Goal: Task Accomplishment & Management: Manage account settings

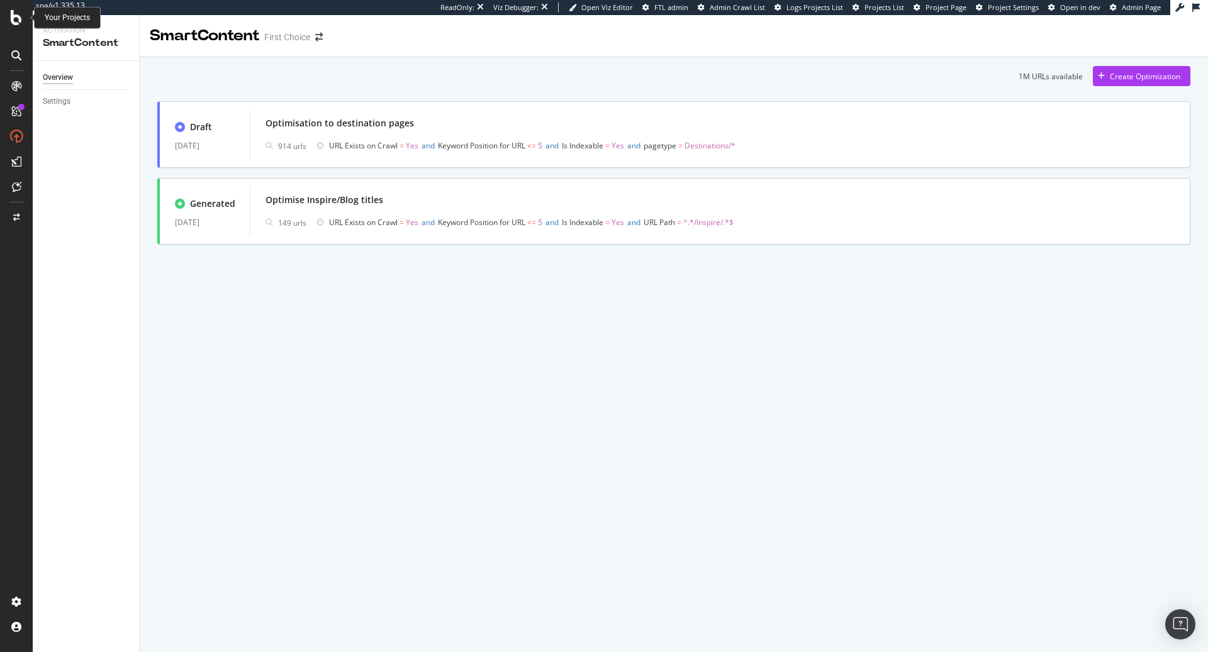
click at [13, 14] on icon at bounding box center [16, 17] width 11 height 15
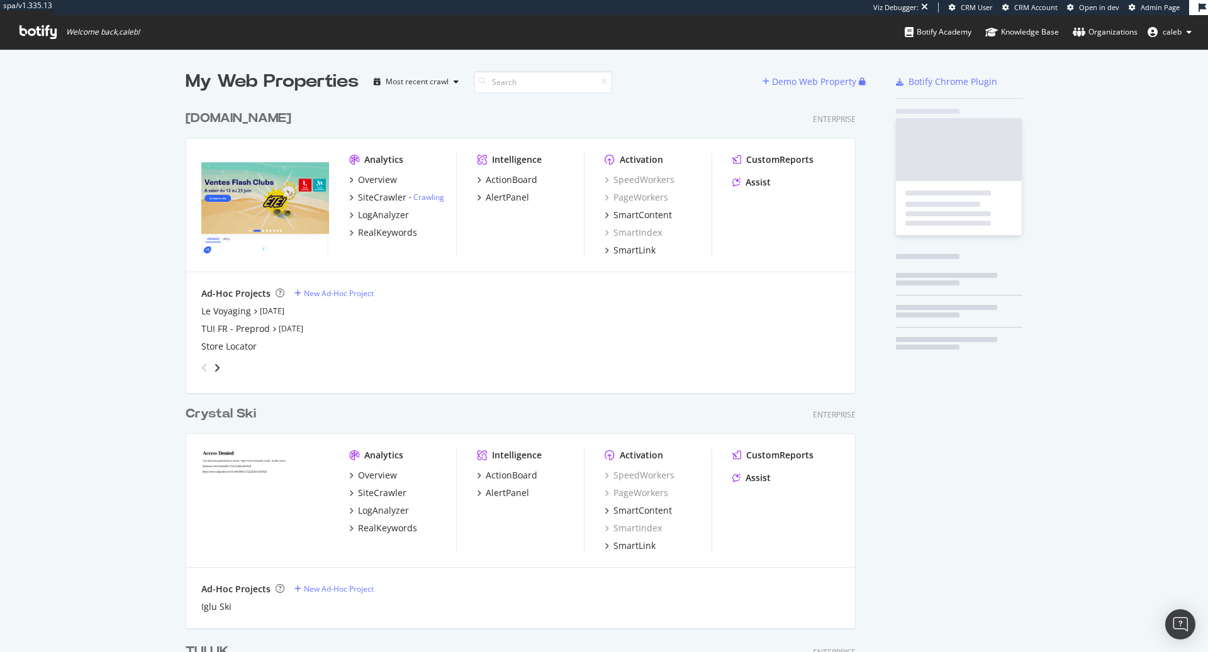
scroll to position [3662, 680]
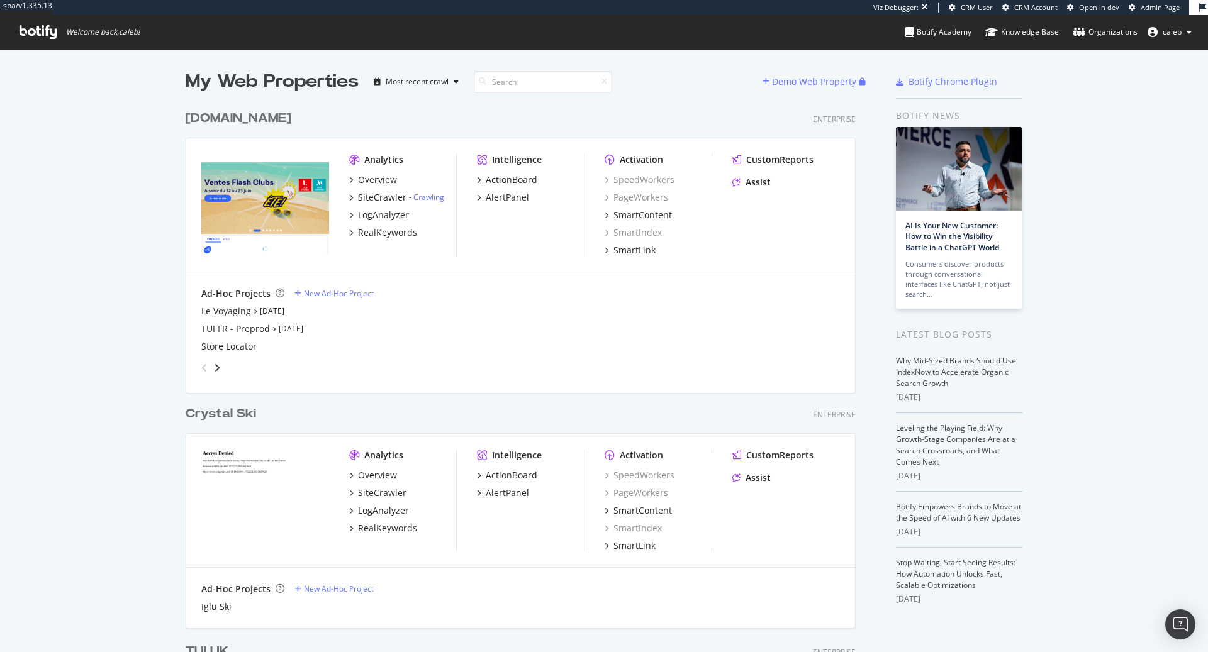
click at [1154, 6] on span "Admin Page" at bounding box center [1160, 7] width 39 height 9
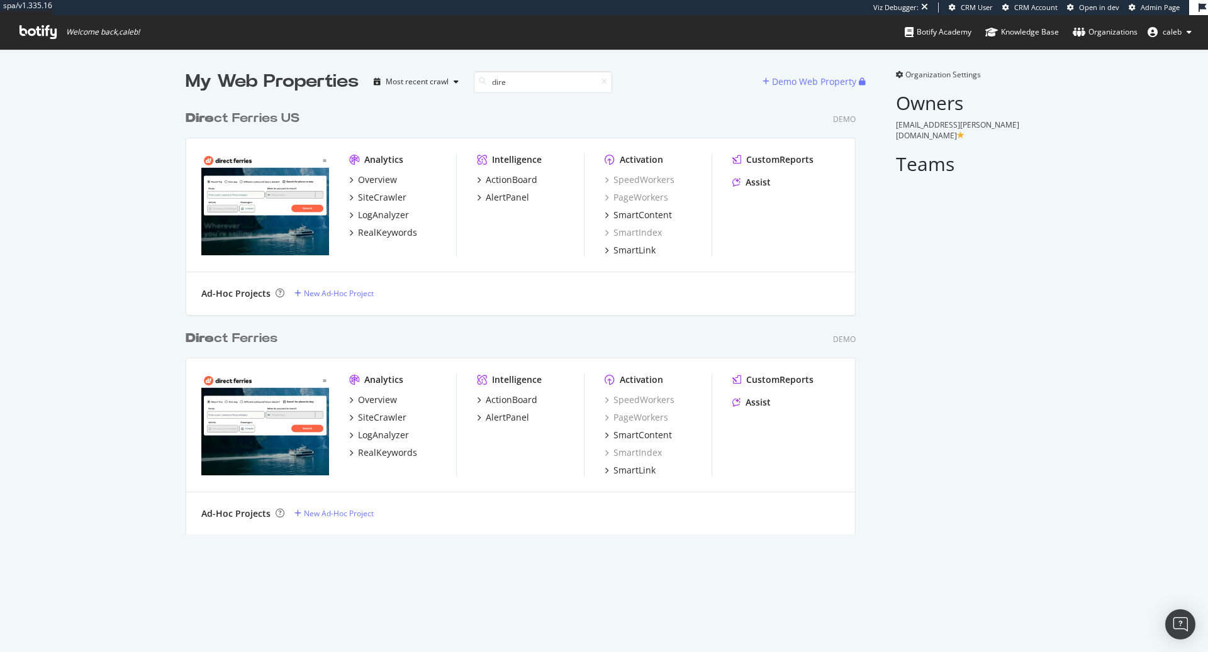
scroll to position [440, 680]
type input "direct"
click at [255, 116] on div "Direct Ferries US" at bounding box center [241, 118] width 111 height 18
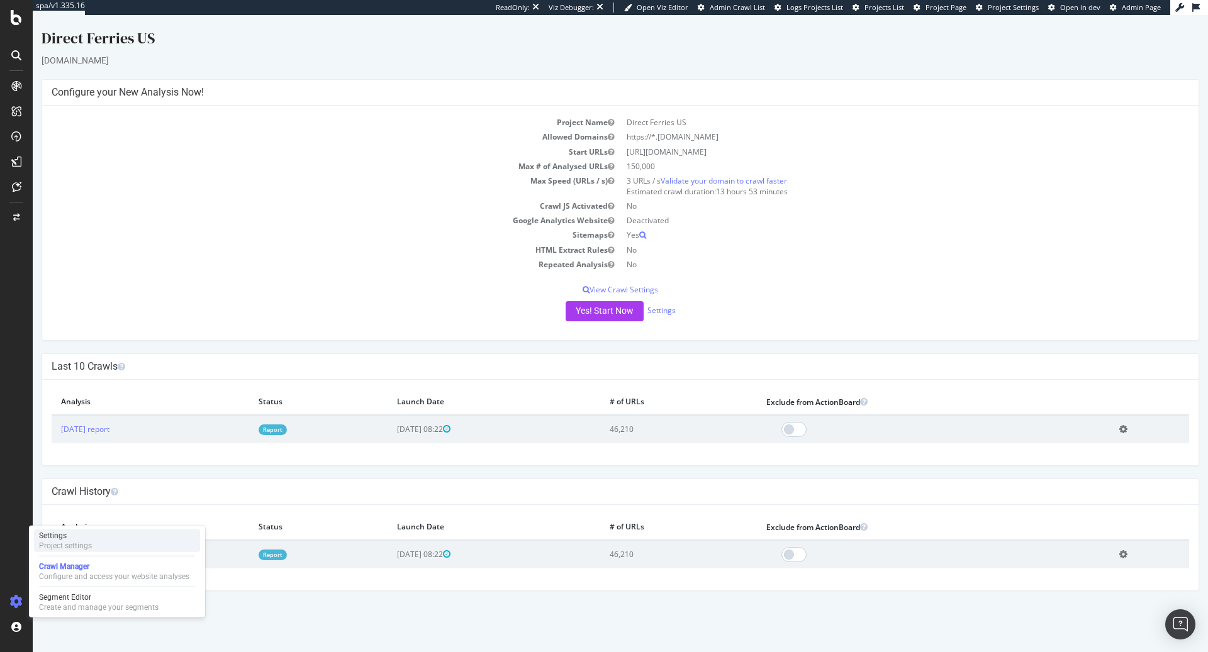
click at [75, 541] on div "Project settings" at bounding box center [65, 546] width 53 height 10
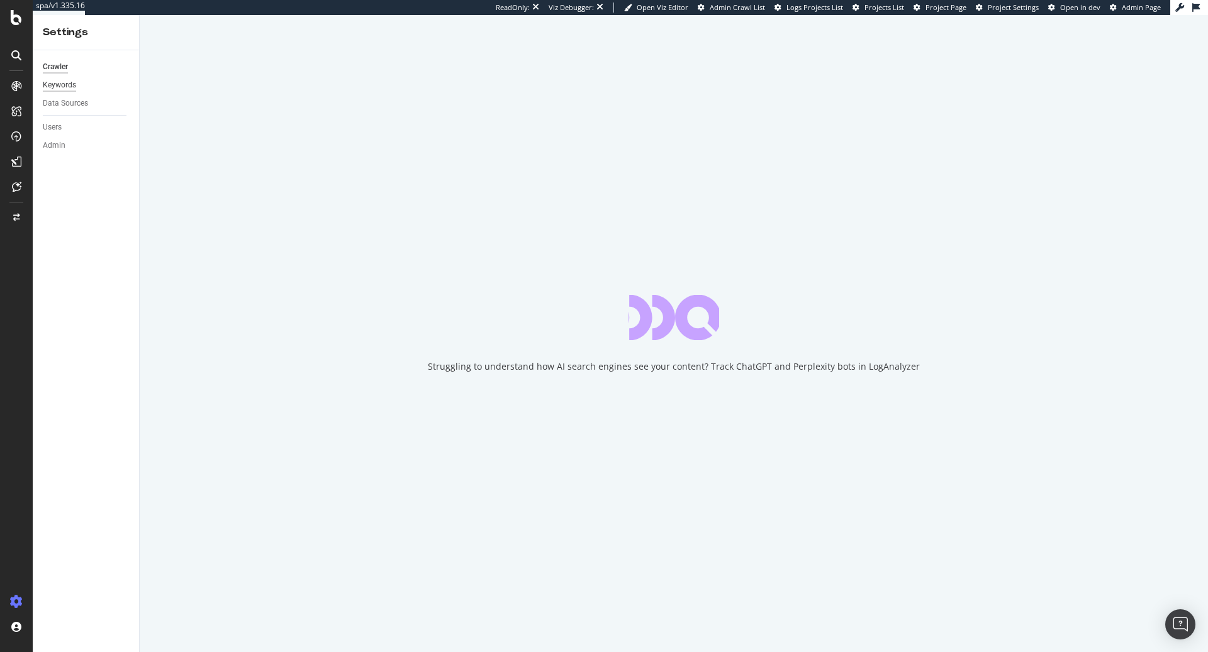
click at [60, 82] on div "Keywords" at bounding box center [59, 85] width 33 height 13
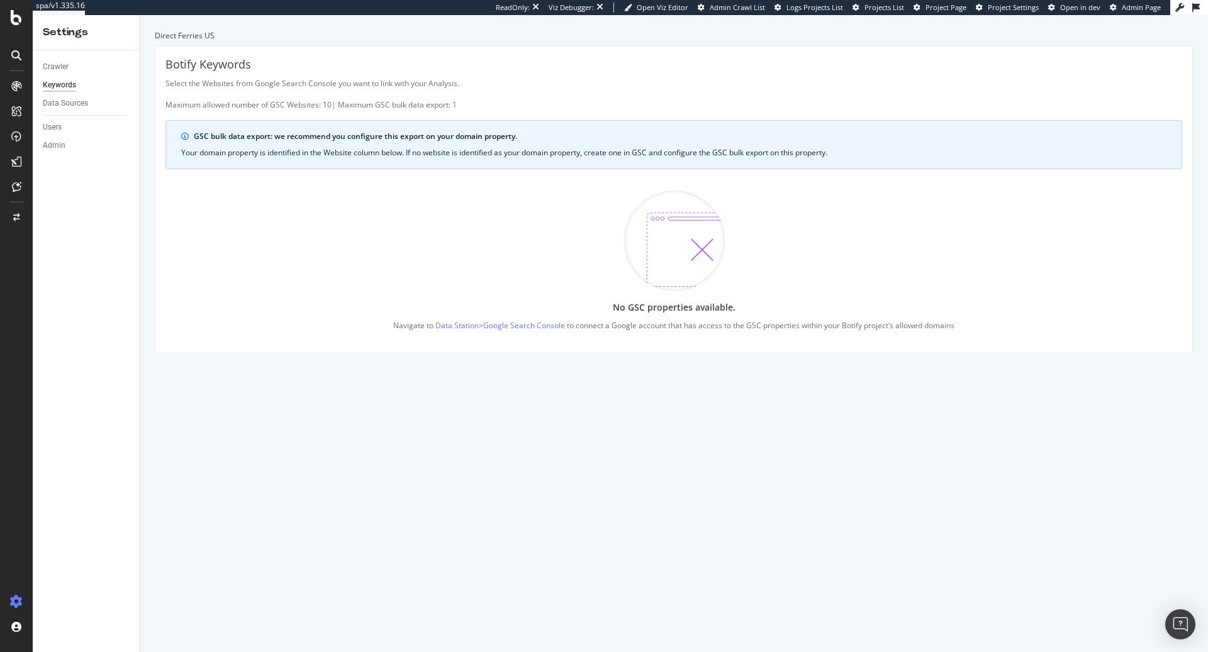
click at [62, 120] on div "Users" at bounding box center [91, 127] width 96 height 18
click at [61, 122] on div "Users" at bounding box center [52, 127] width 19 height 13
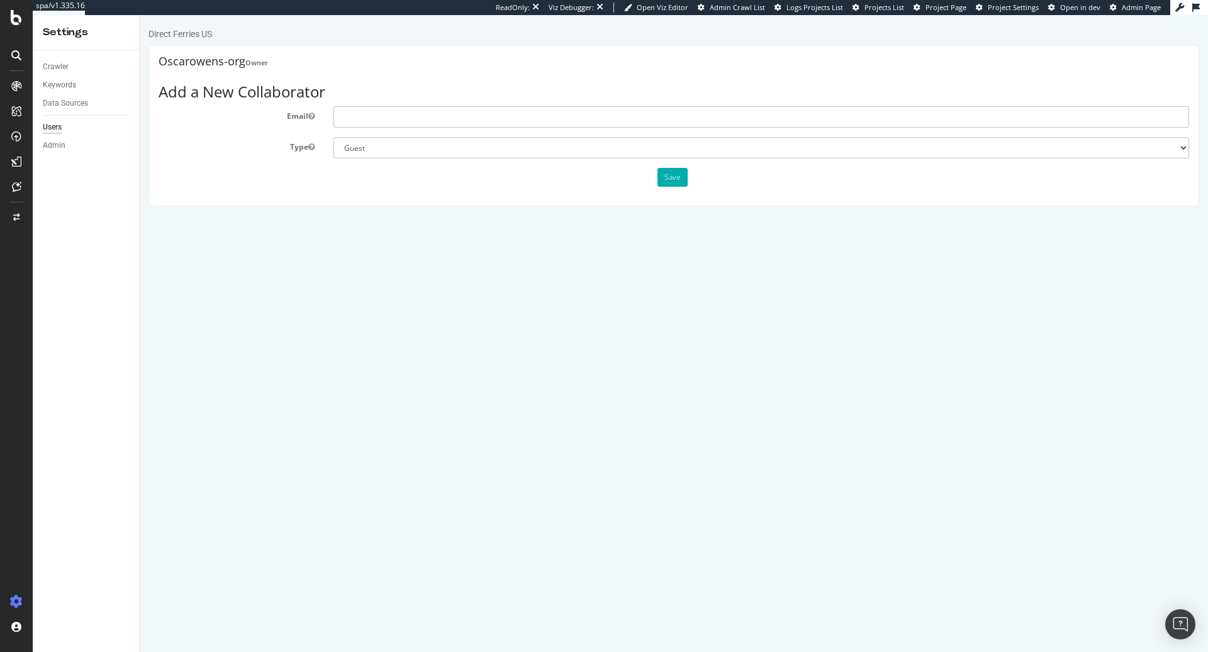
click at [372, 115] on input "text" at bounding box center [761, 116] width 856 height 21
type input "[EMAIL_ADDRESS][DOMAIN_NAME]"
click at [442, 152] on select "Administrator Guest" at bounding box center [761, 147] width 856 height 21
select select "1"
click at [684, 177] on button "Save" at bounding box center [672, 177] width 30 height 19
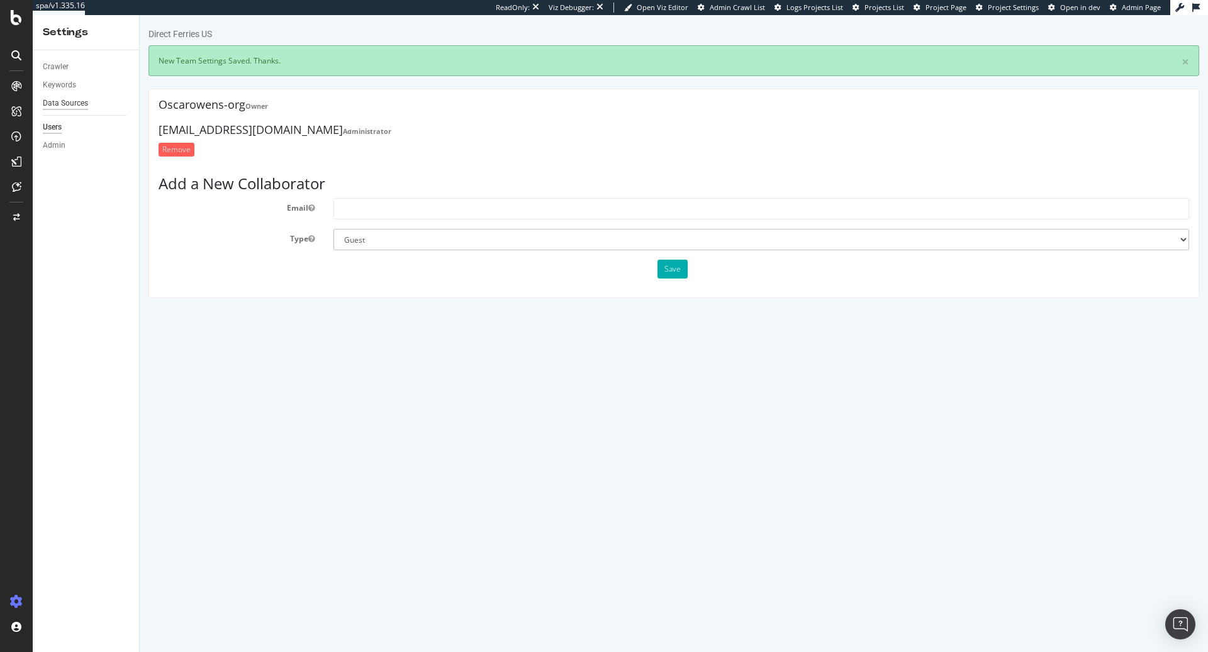
click at [62, 97] on div "Data Sources" at bounding box center [65, 103] width 45 height 13
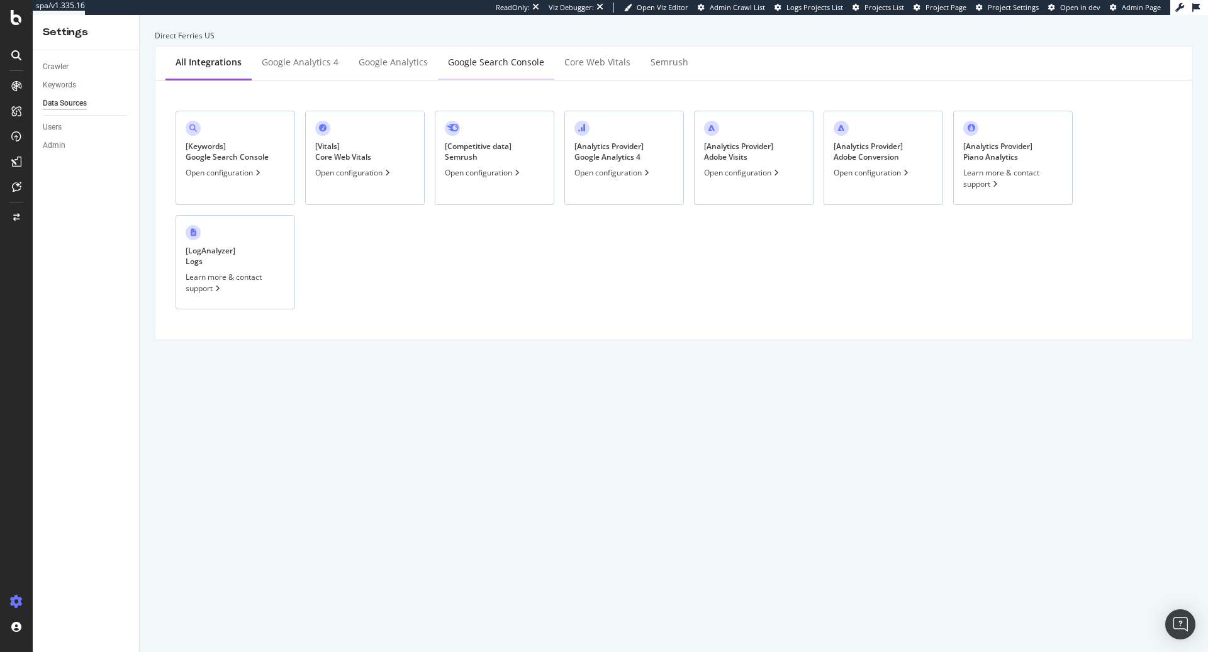
click at [522, 62] on div "Google Search Console" at bounding box center [496, 62] width 96 height 13
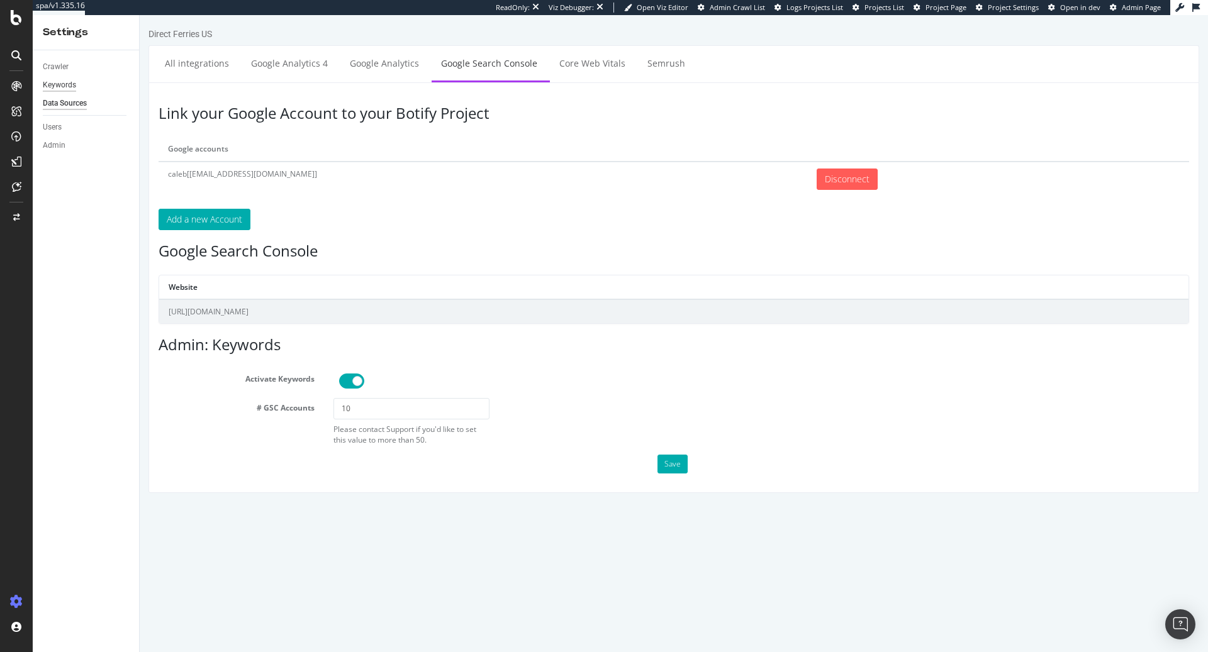
click at [48, 87] on div "Keywords" at bounding box center [59, 85] width 33 height 13
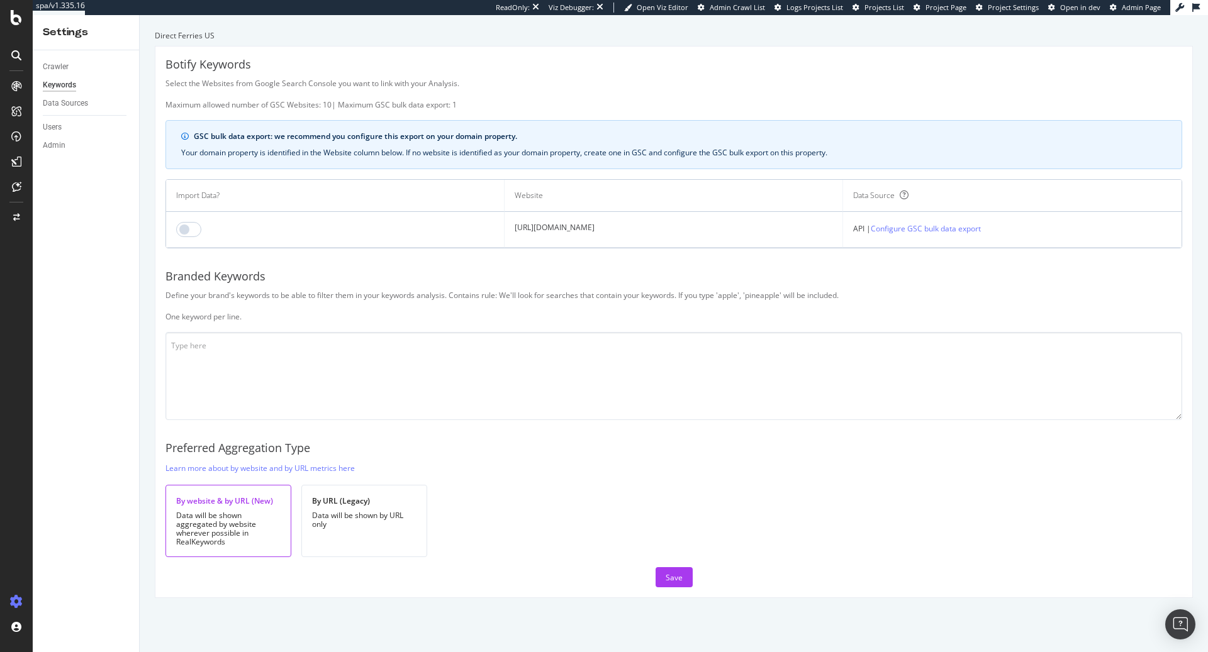
click at [187, 237] on td at bounding box center [335, 230] width 338 height 36
click at [182, 227] on input "checkbox" at bounding box center [188, 229] width 25 height 15
click at [237, 379] on textarea at bounding box center [673, 376] width 1017 height 88
type textarea "directf direct f"
click at [678, 581] on div "Save" at bounding box center [674, 578] width 17 height 11
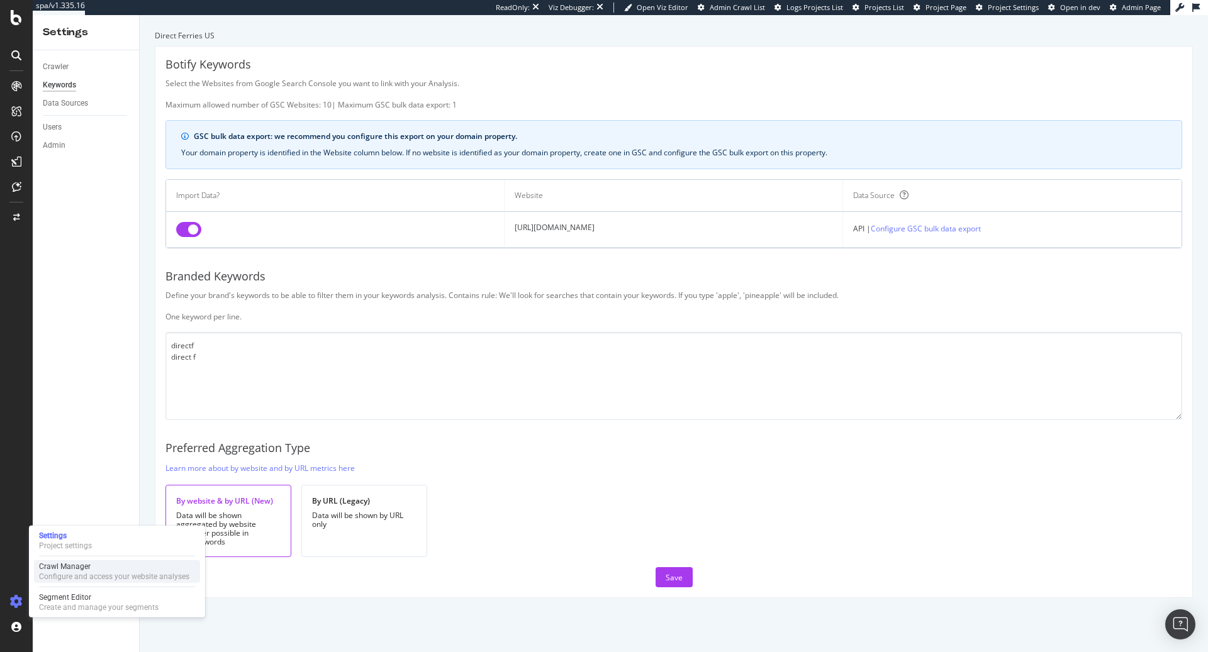
click at [79, 566] on div "Crawl Manager" at bounding box center [114, 567] width 150 height 10
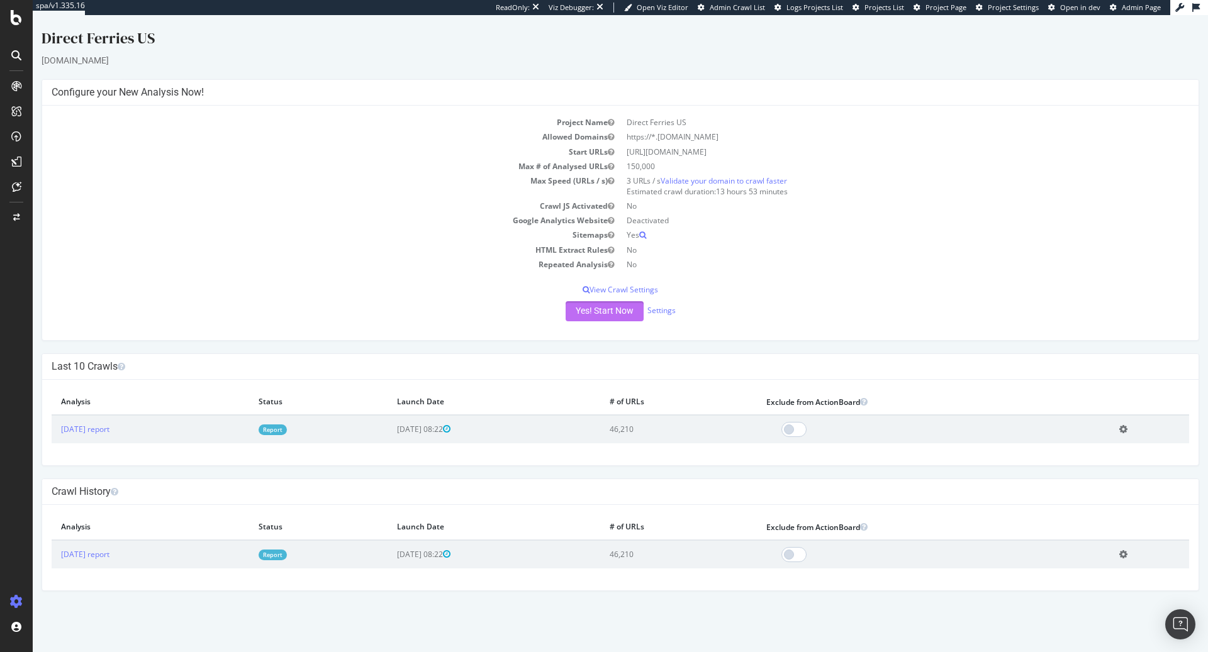
click at [607, 308] on button "Yes! Start Now" at bounding box center [605, 311] width 78 height 20
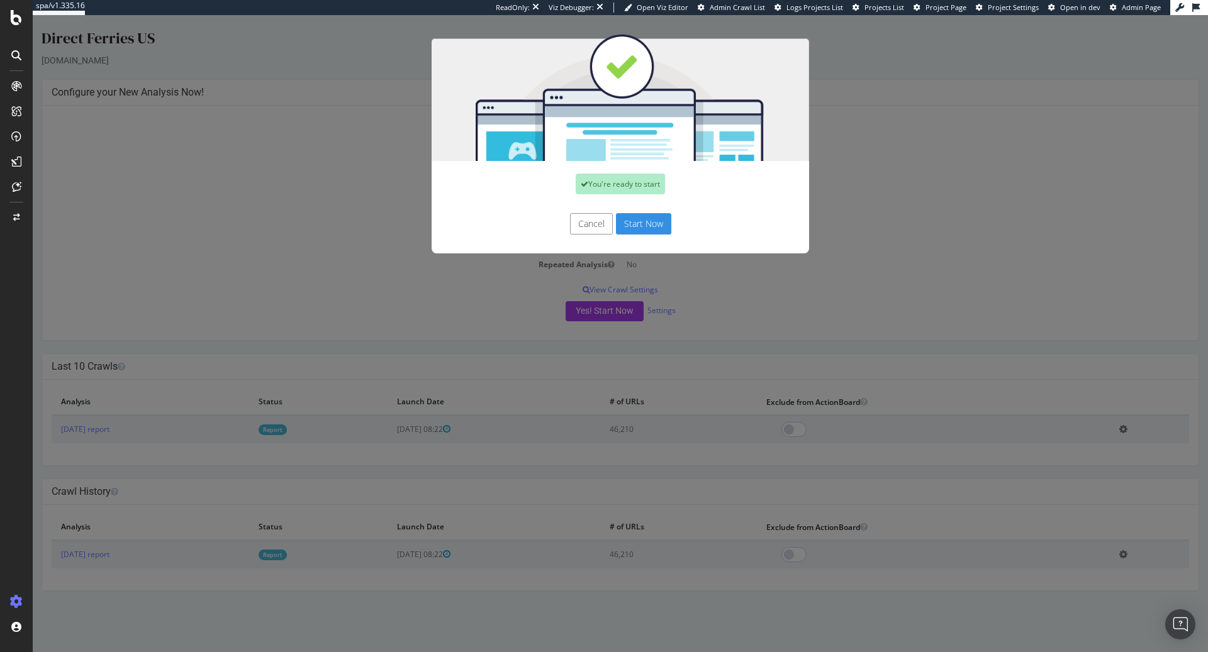
click at [656, 222] on button "Start Now" at bounding box center [643, 223] width 55 height 21
